Goal: Find specific page/section: Find specific page/section

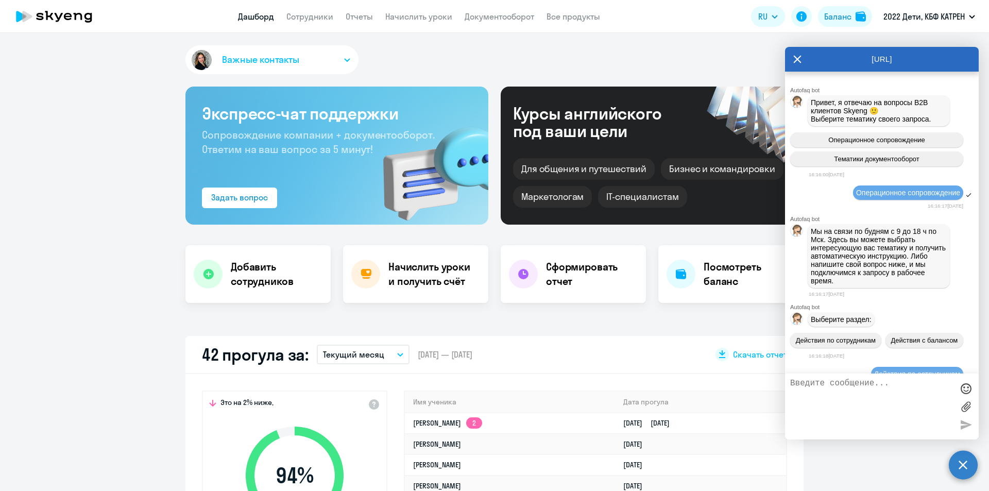
select select "30"
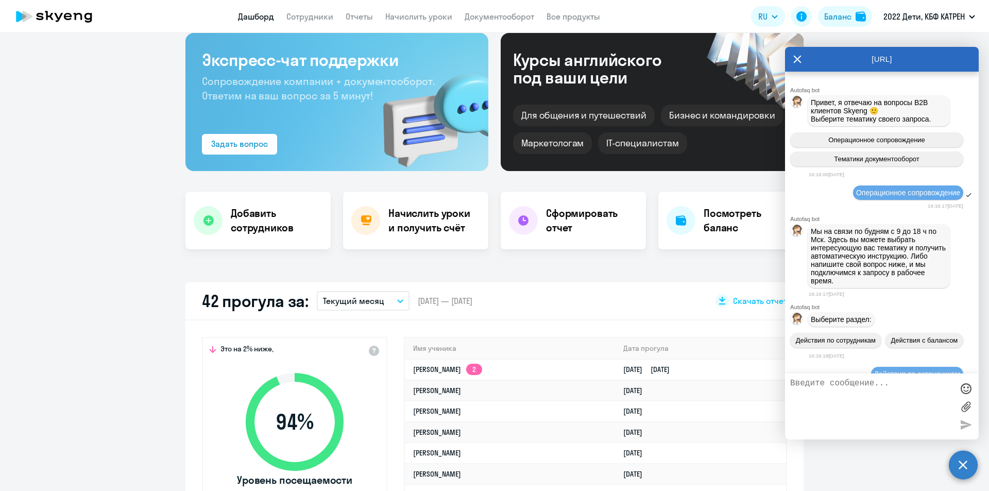
scroll to position [26404, 0]
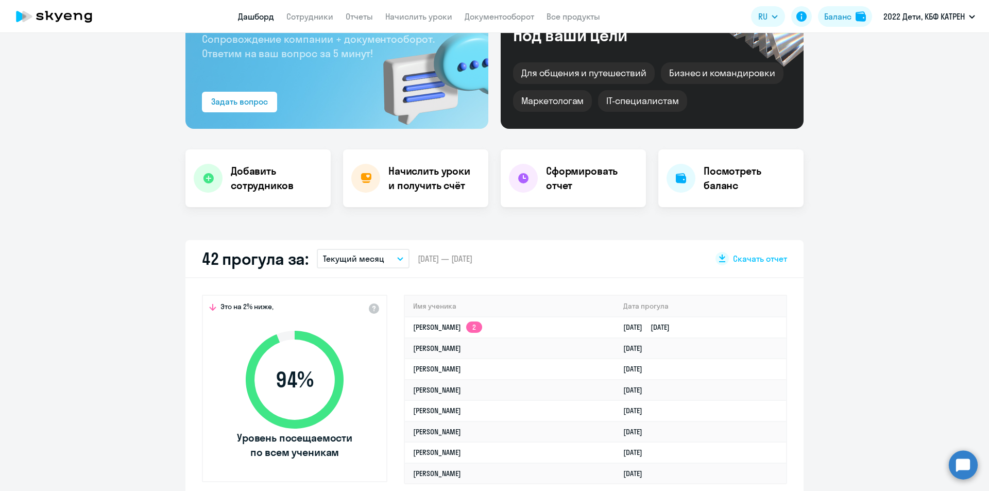
scroll to position [103, 0]
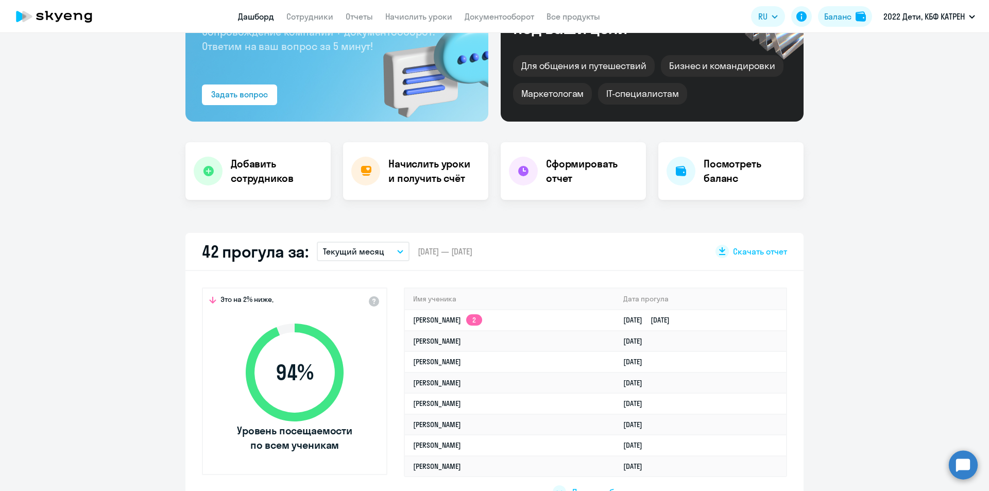
select select "30"
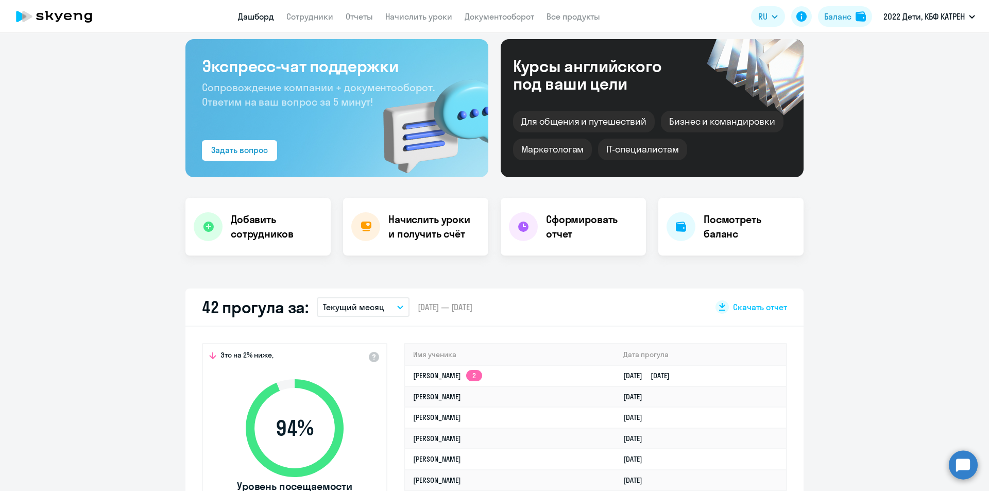
scroll to position [0, 0]
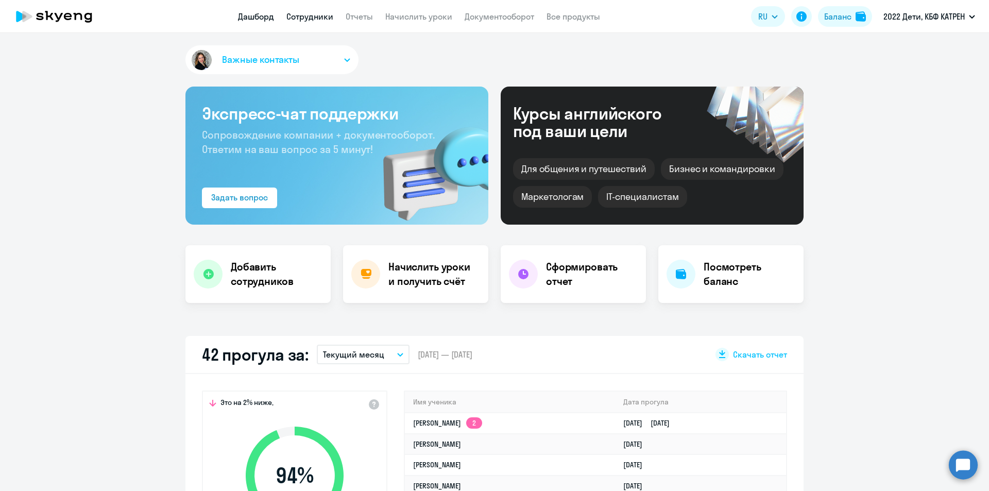
click at [323, 21] on link "Сотрудники" at bounding box center [309, 16] width 47 height 10
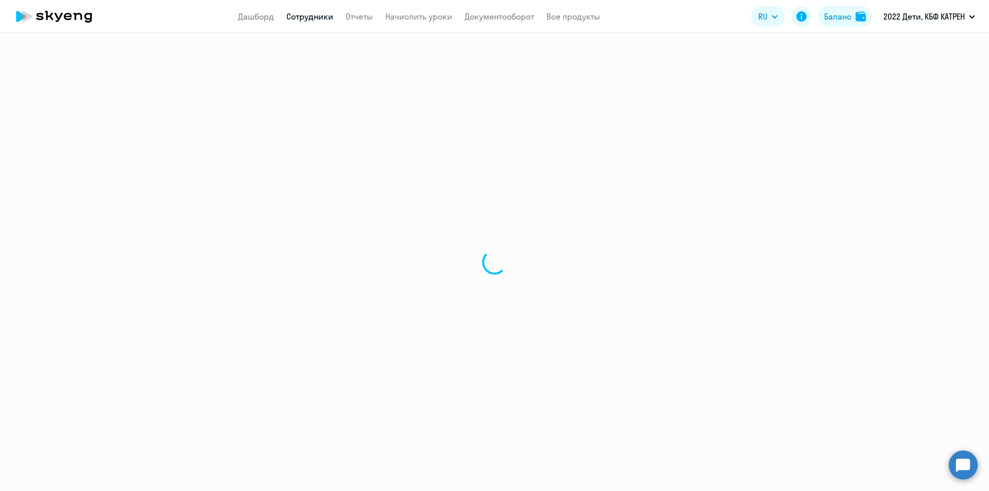
select select "30"
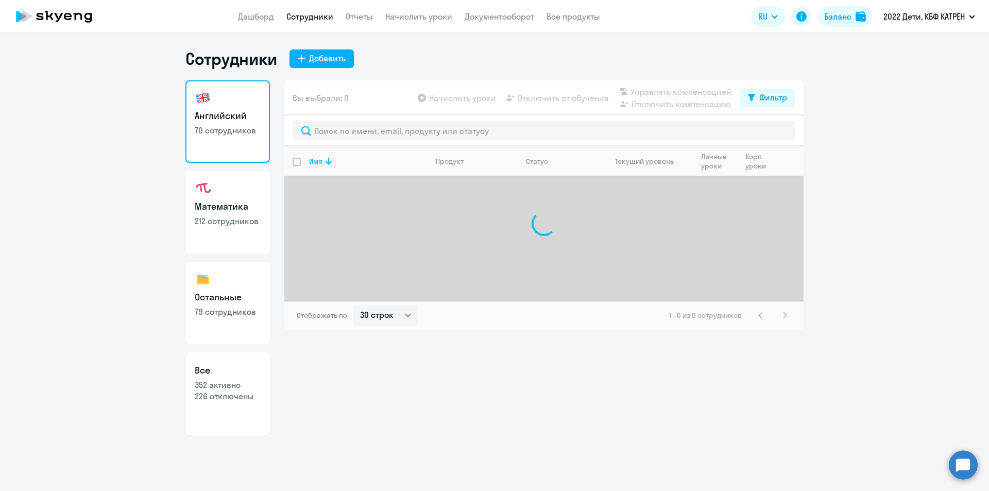
click at [250, 384] on p "352 активно" at bounding box center [228, 384] width 66 height 11
select select "30"
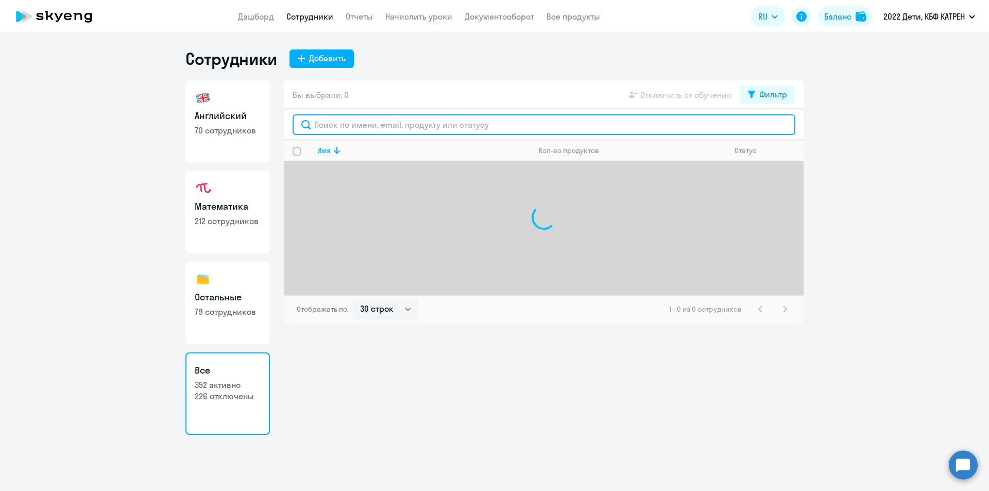
click at [392, 124] on input "text" at bounding box center [544, 124] width 503 height 21
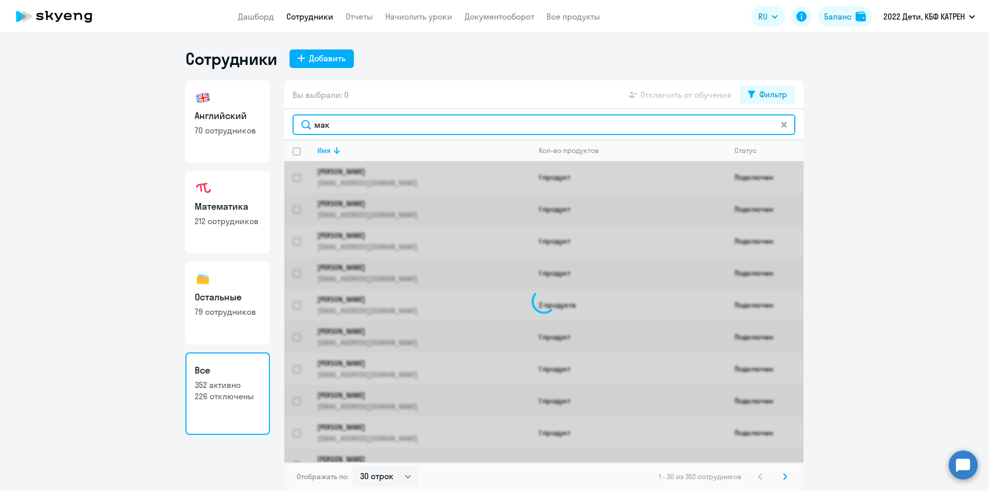
type input "макх"
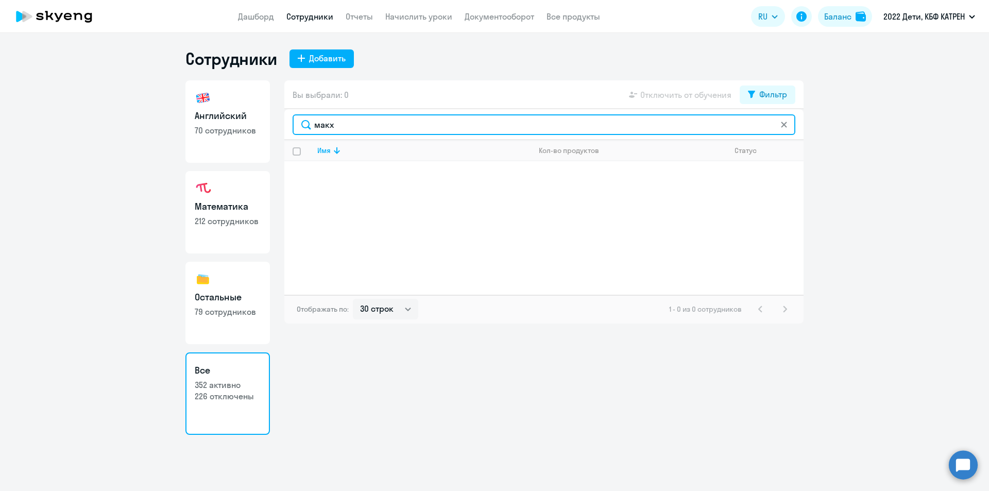
drag, startPoint x: 335, startPoint y: 129, endPoint x: 306, endPoint y: 129, distance: 28.8
click at [306, 129] on input "макх" at bounding box center [544, 124] width 503 height 21
